Goal: Check status: Check status

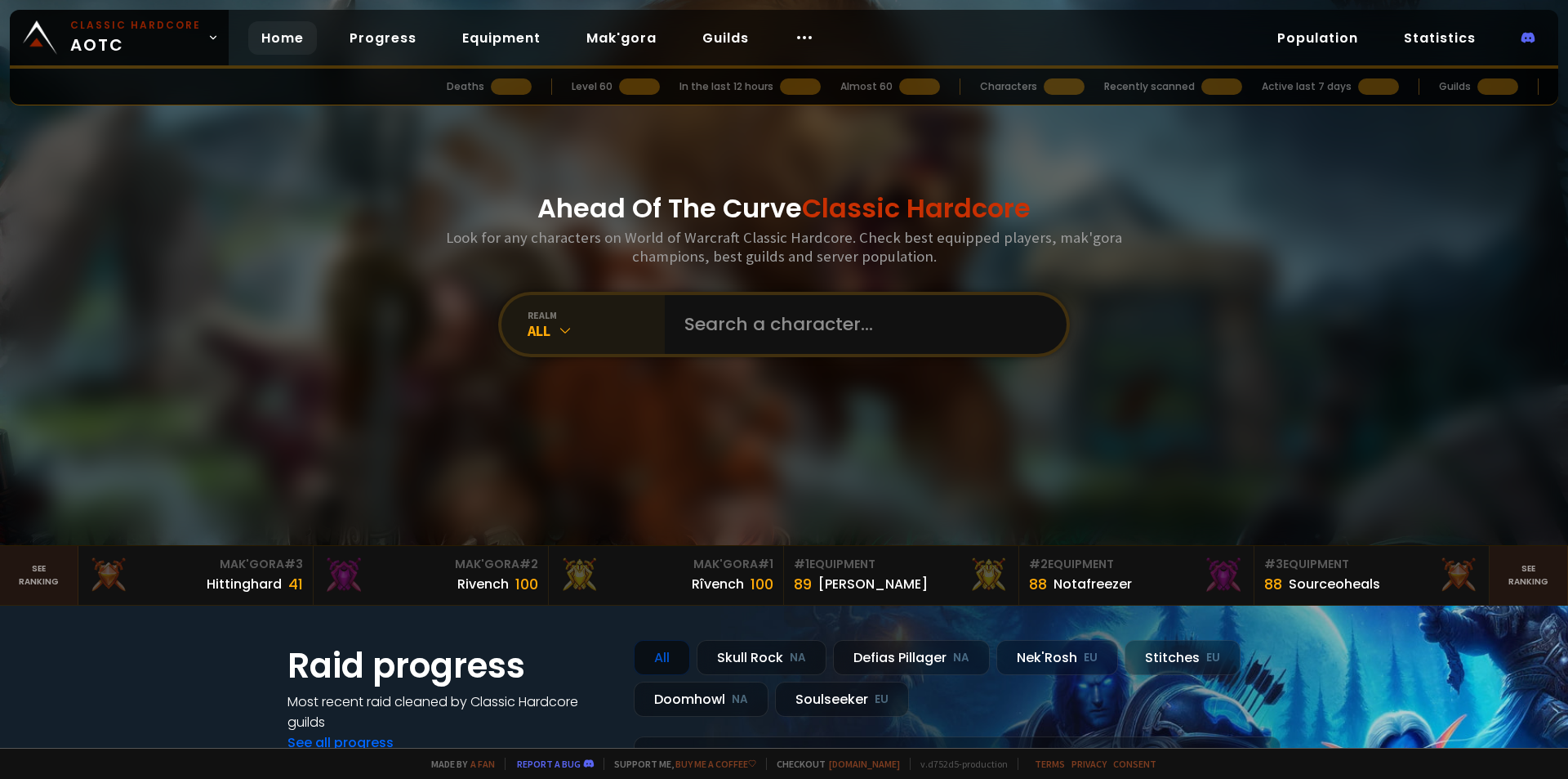
click at [586, 333] on div "All" at bounding box center [596, 330] width 137 height 19
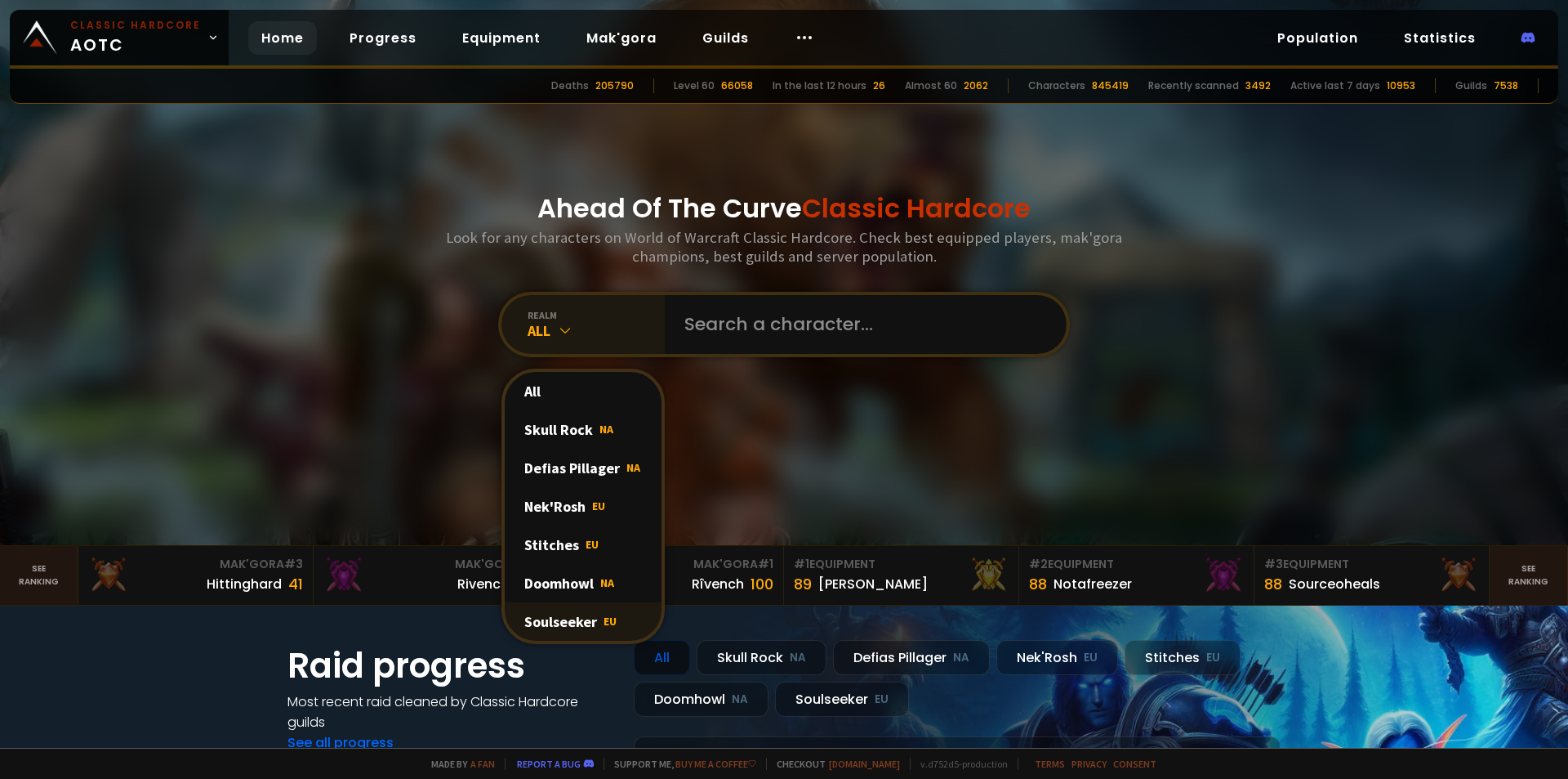
click at [577, 618] on div "Soulseeker EU" at bounding box center [583, 621] width 157 height 38
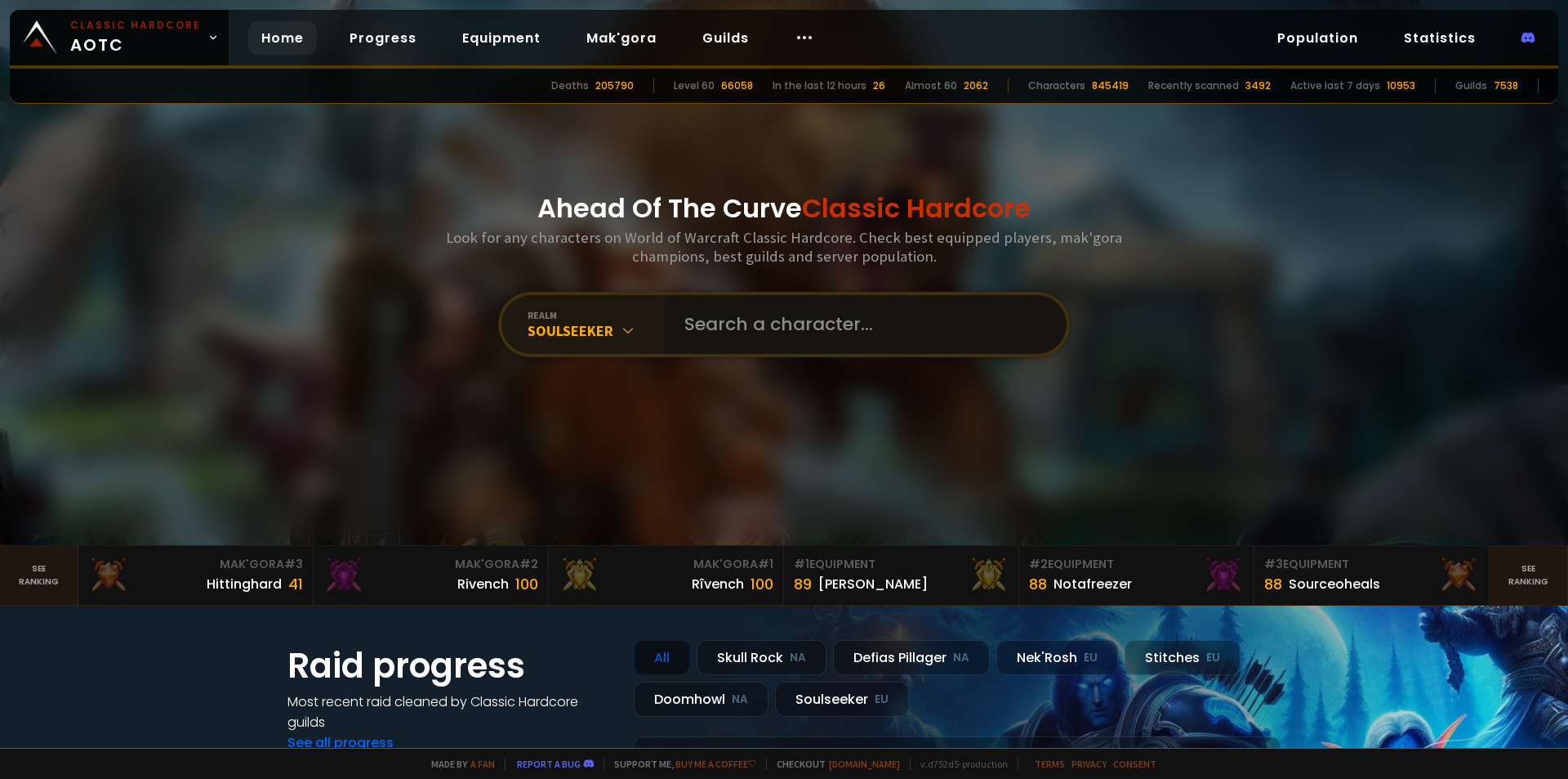
click at [754, 341] on input "text" at bounding box center [861, 324] width 372 height 59
type input "flaka"
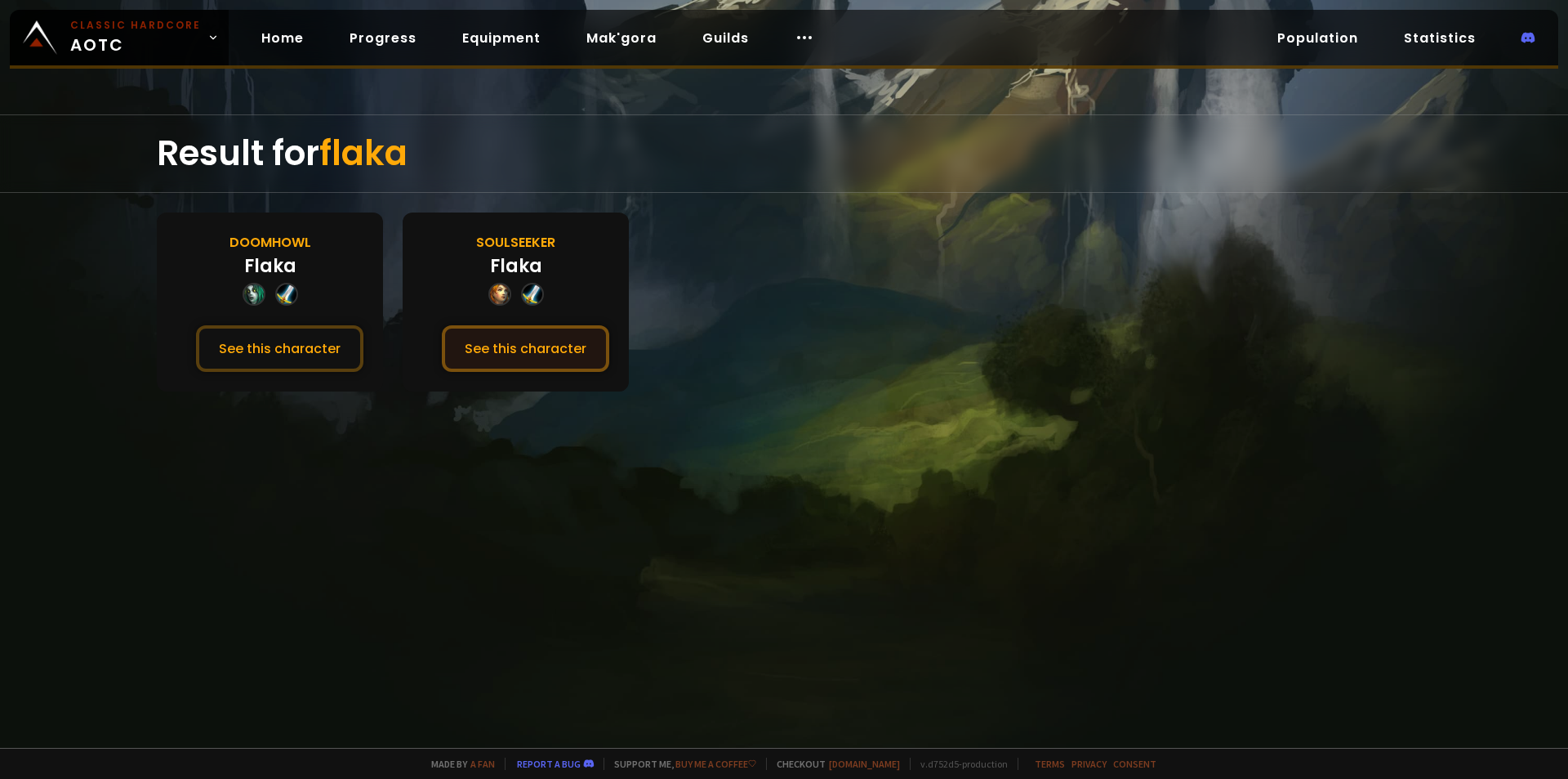
click at [518, 357] on button "See this character" at bounding box center [525, 349] width 167 height 47
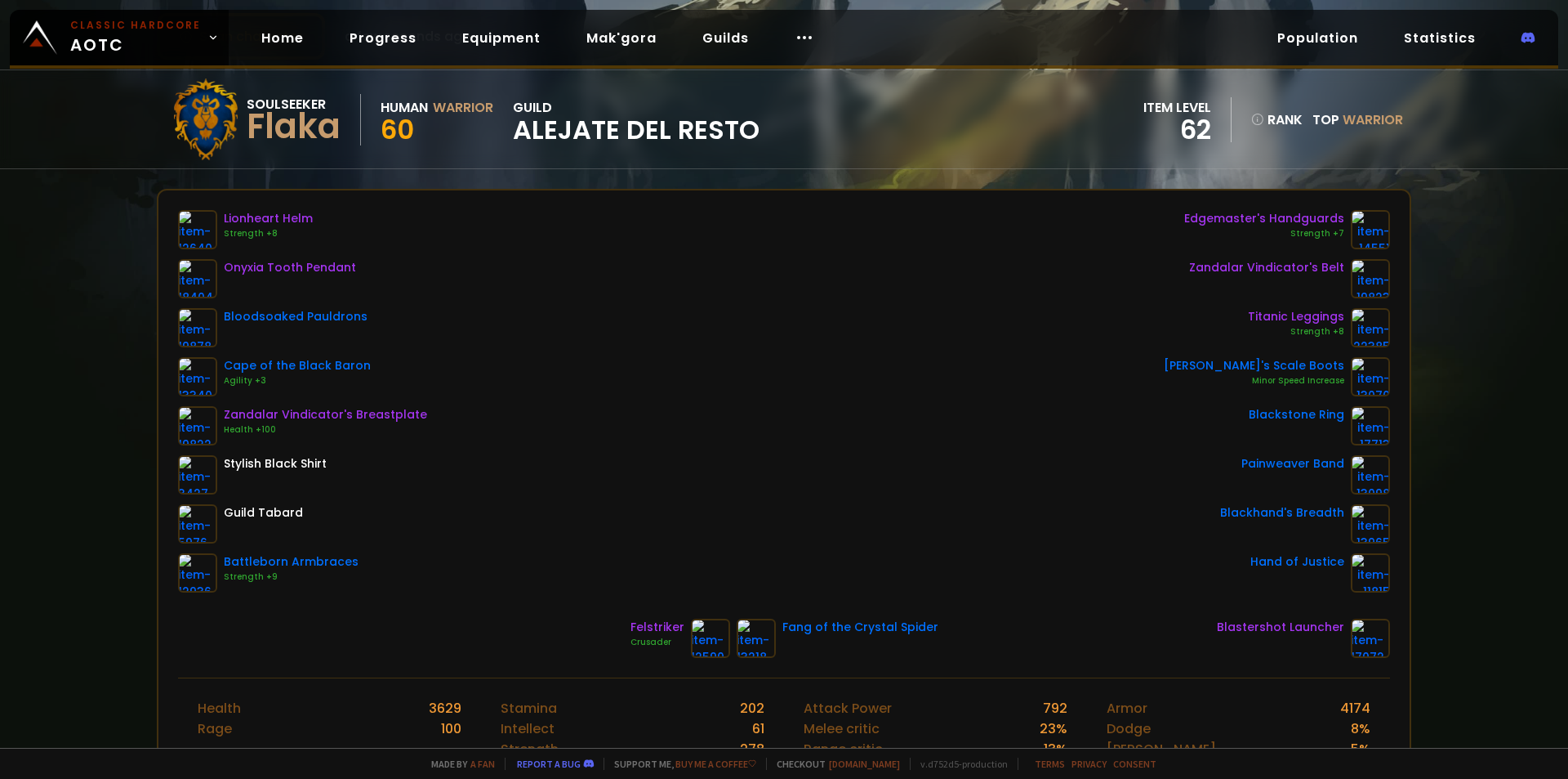
scroll to position [81, 0]
